Goal: Find specific page/section: Find specific page/section

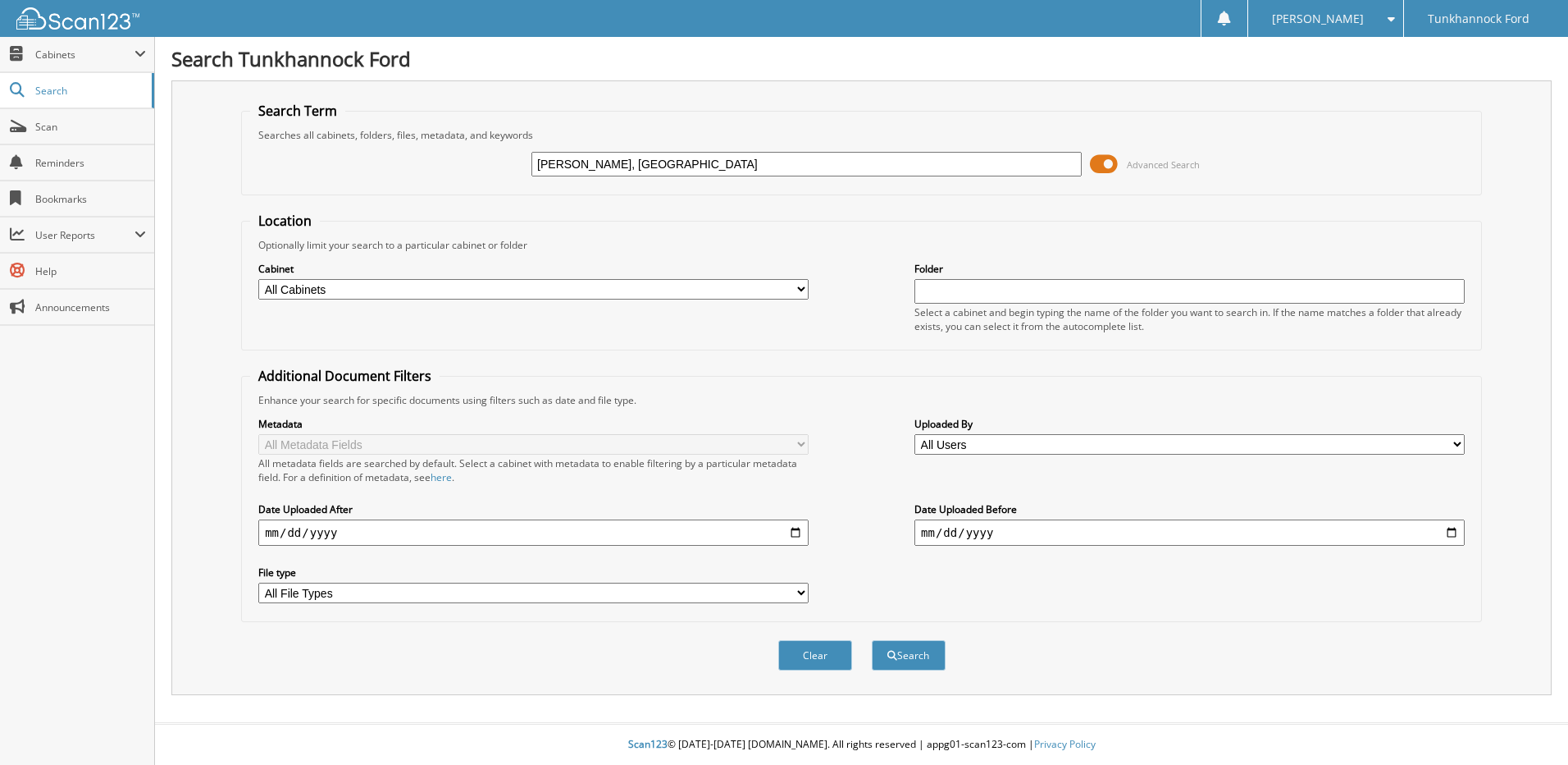
type input "[PERSON_NAME], [GEOGRAPHIC_DATA]"
click at [872, 640] on button "Search" at bounding box center [908, 655] width 74 height 30
type input "133790"
click at [872, 640] on button "Search" at bounding box center [908, 655] width 74 height 30
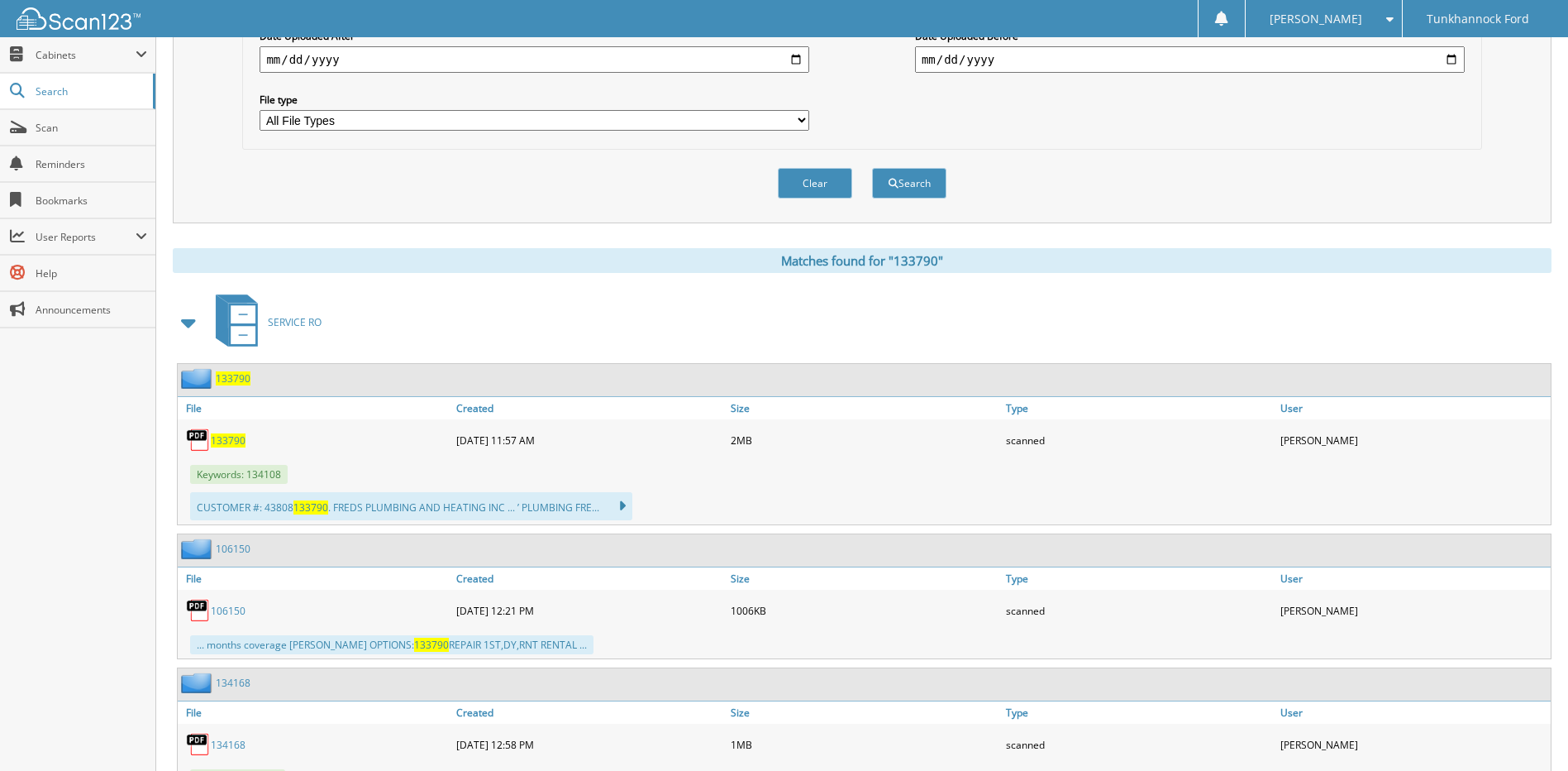
scroll to position [496, 0]
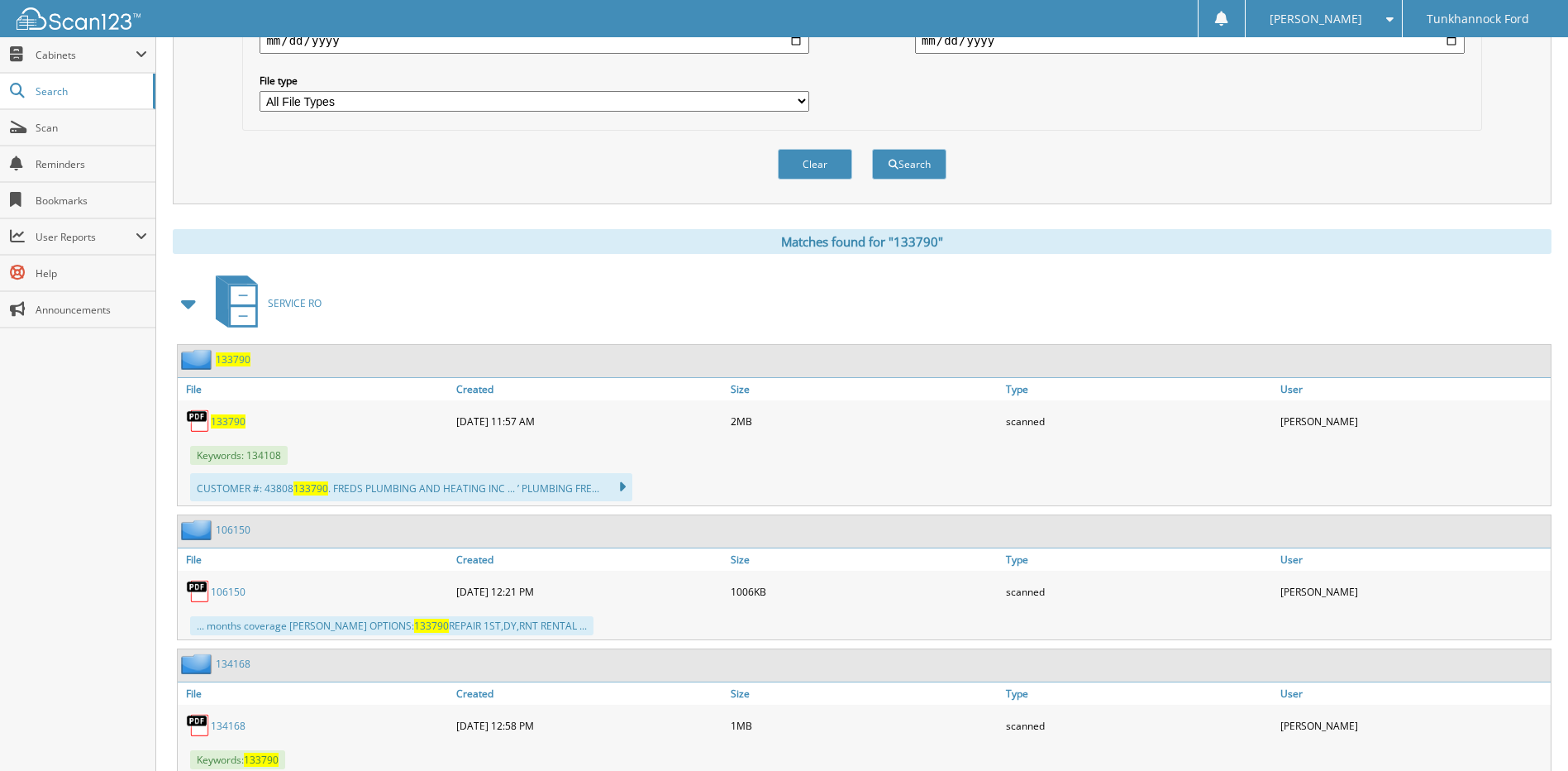
click at [228, 420] on span "133790" at bounding box center [228, 420] width 35 height 14
